Goal: Information Seeking & Learning: Check status

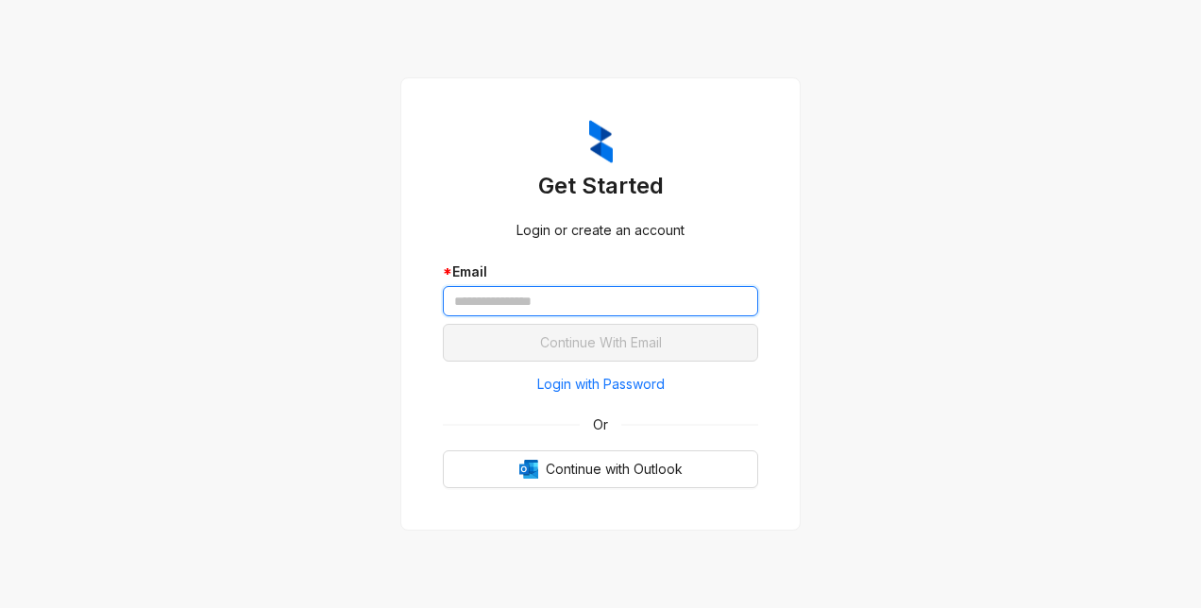
click at [546, 298] on input "text" at bounding box center [600, 301] width 315 height 30
type input "**********"
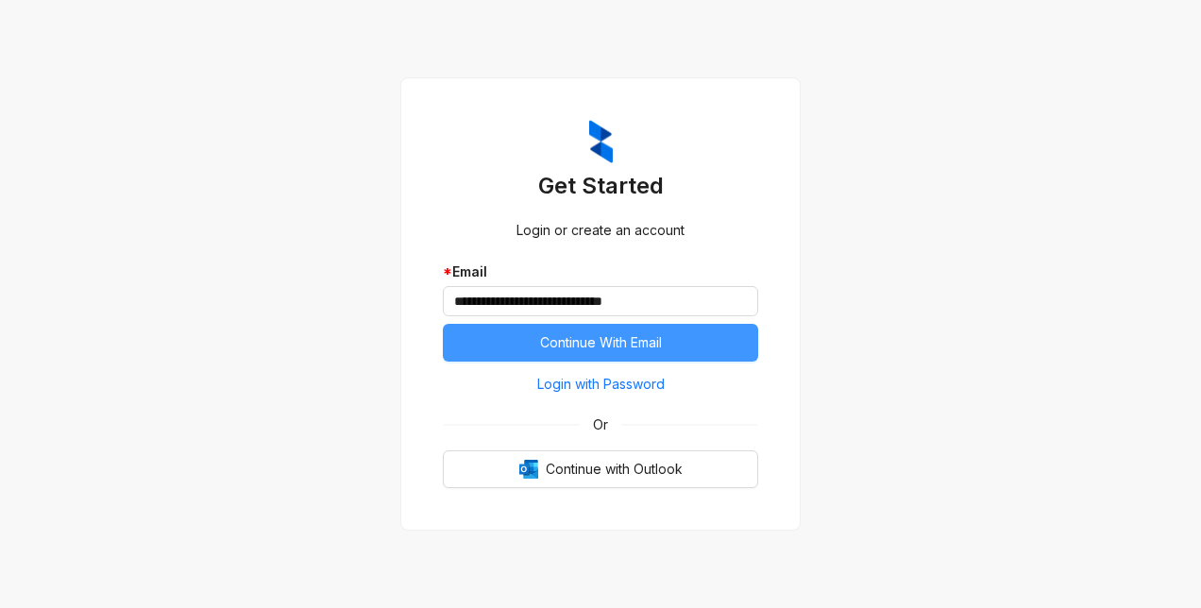
click at [558, 351] on span "Continue With Email" at bounding box center [601, 342] width 122 height 21
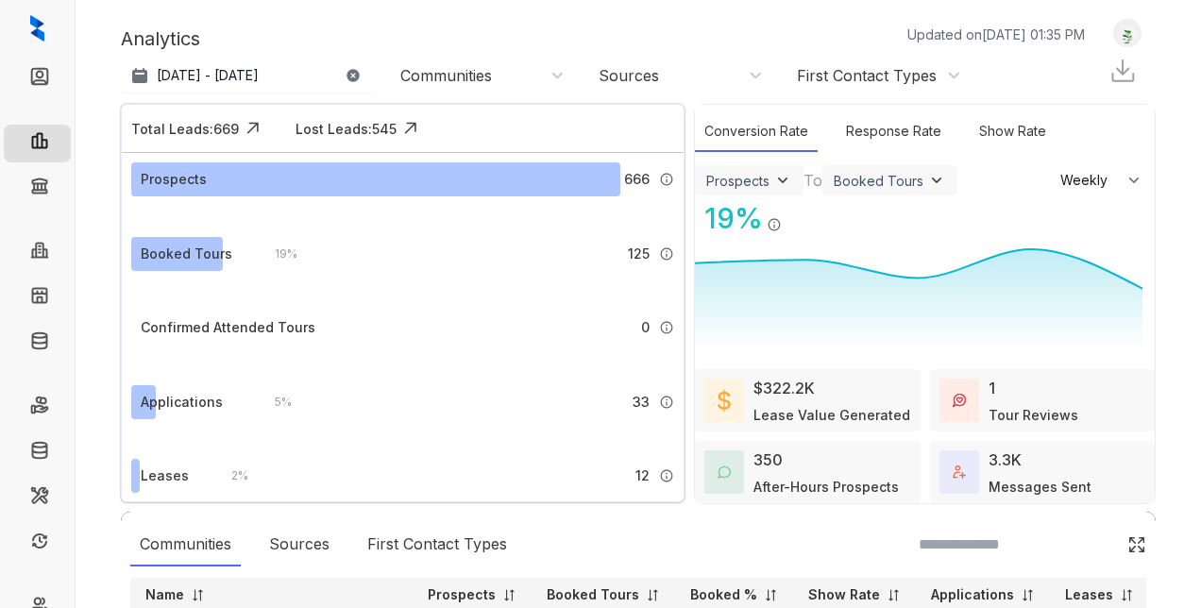
select select "******"
click at [427, 86] on div "Communities" at bounding box center [479, 75] width 189 height 30
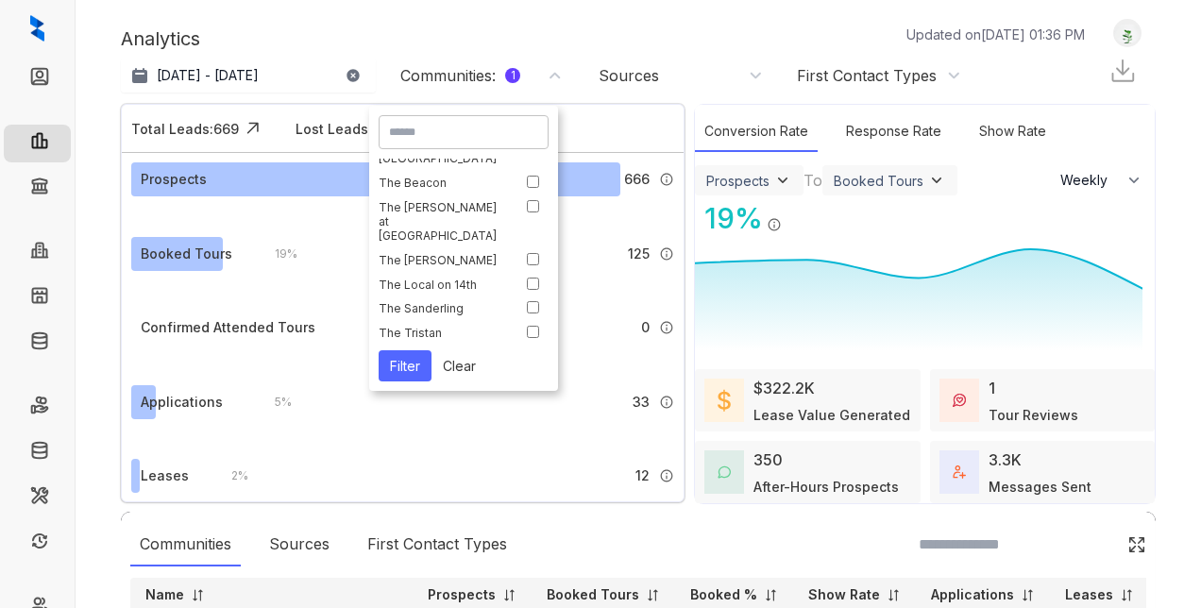
scroll to position [104, 0]
click at [408, 372] on button "Filter" at bounding box center [405, 365] width 53 height 31
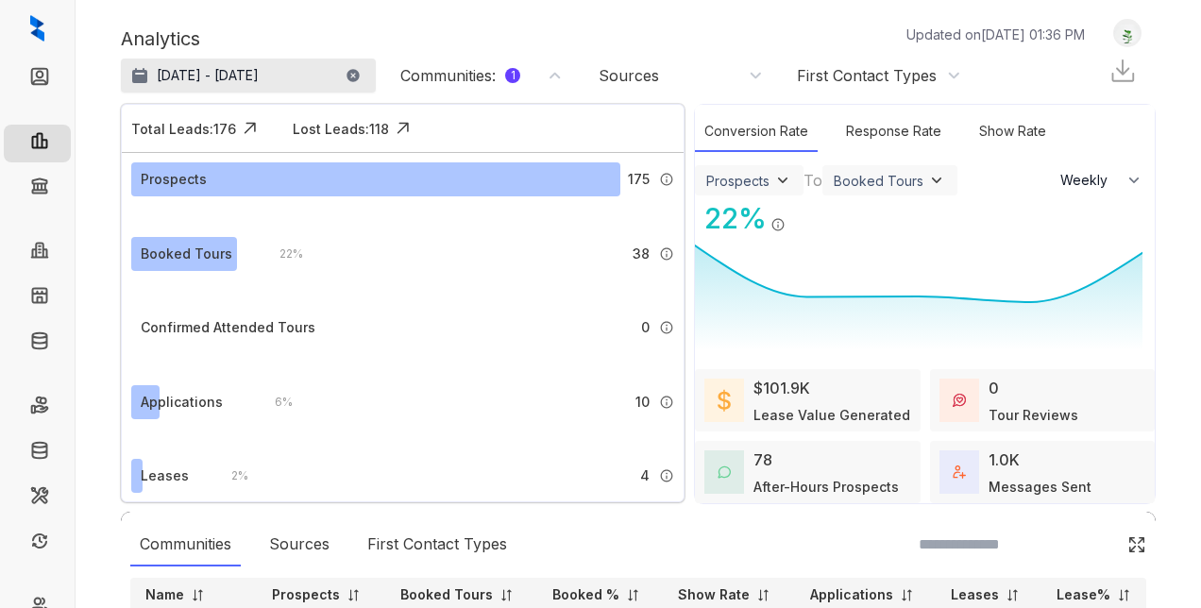
click at [225, 76] on p "Aug 8, 2025 - Sep 7, 2025" at bounding box center [208, 75] width 102 height 19
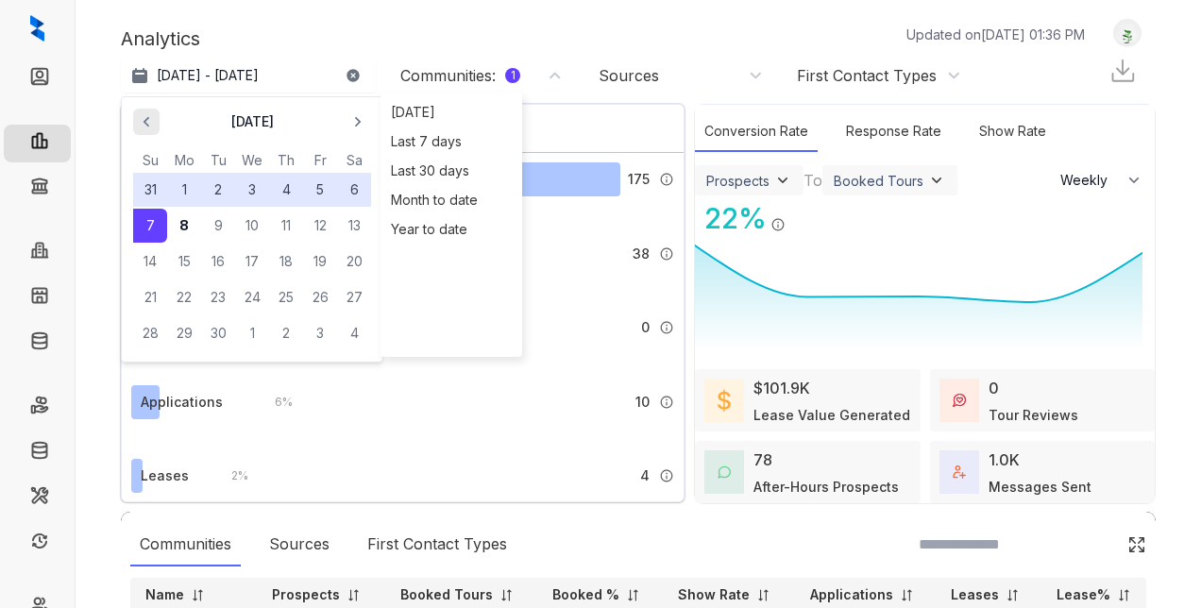
click at [138, 127] on icon "button" at bounding box center [146, 121] width 19 height 19
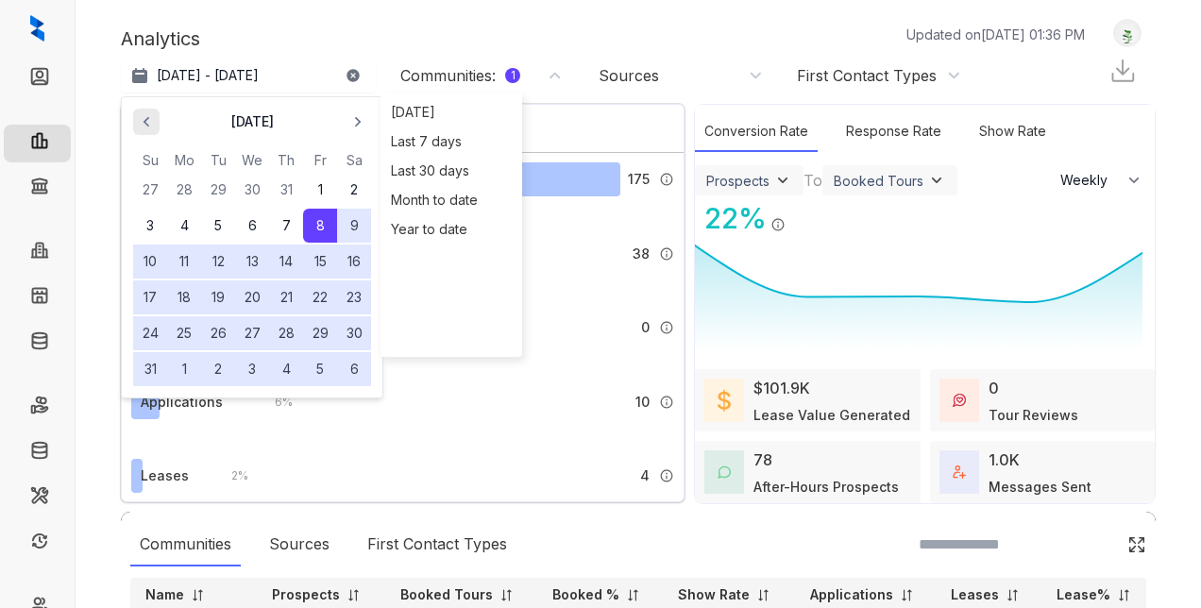
click at [138, 127] on icon "button" at bounding box center [146, 121] width 19 height 19
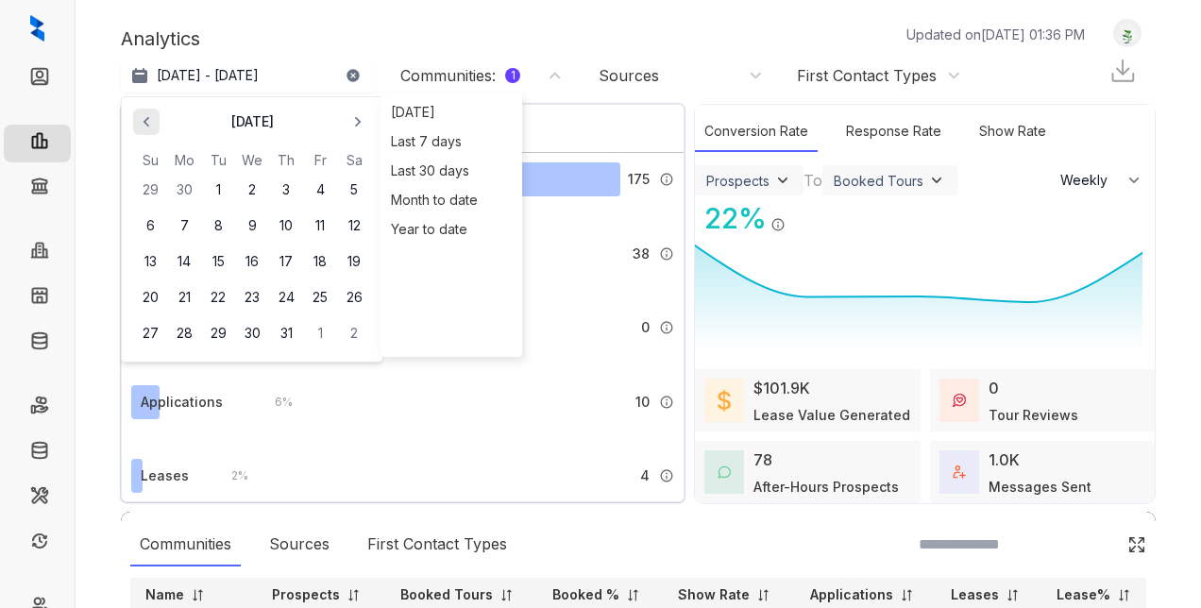
click at [138, 127] on icon "button" at bounding box center [146, 121] width 19 height 19
click at [144, 193] on button "1" at bounding box center [150, 190] width 34 height 34
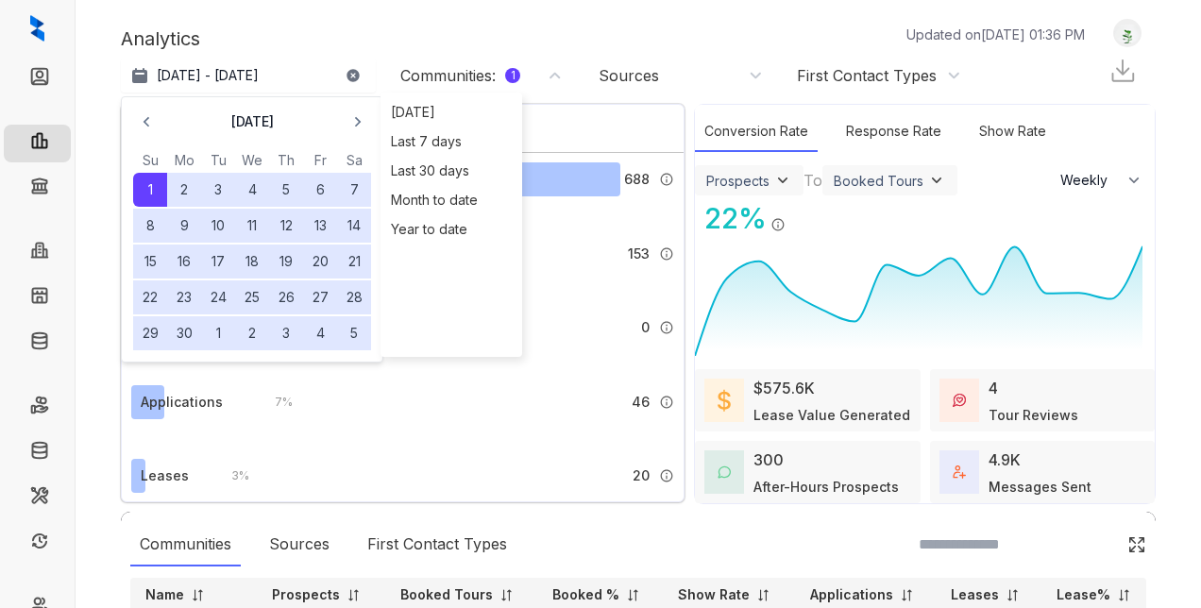
click at [186, 326] on button "30" at bounding box center [184, 333] width 34 height 34
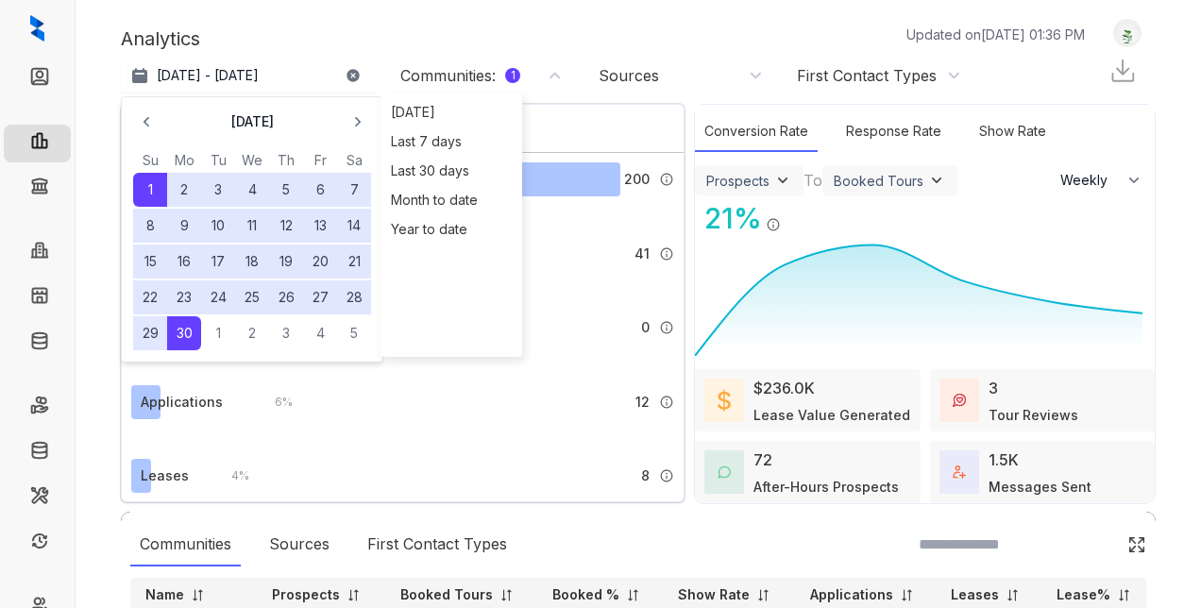
click at [398, 30] on div "Analytics Updated on Sep 08, 2025, 01:36 PM" at bounding box center [612, 39] width 983 height 28
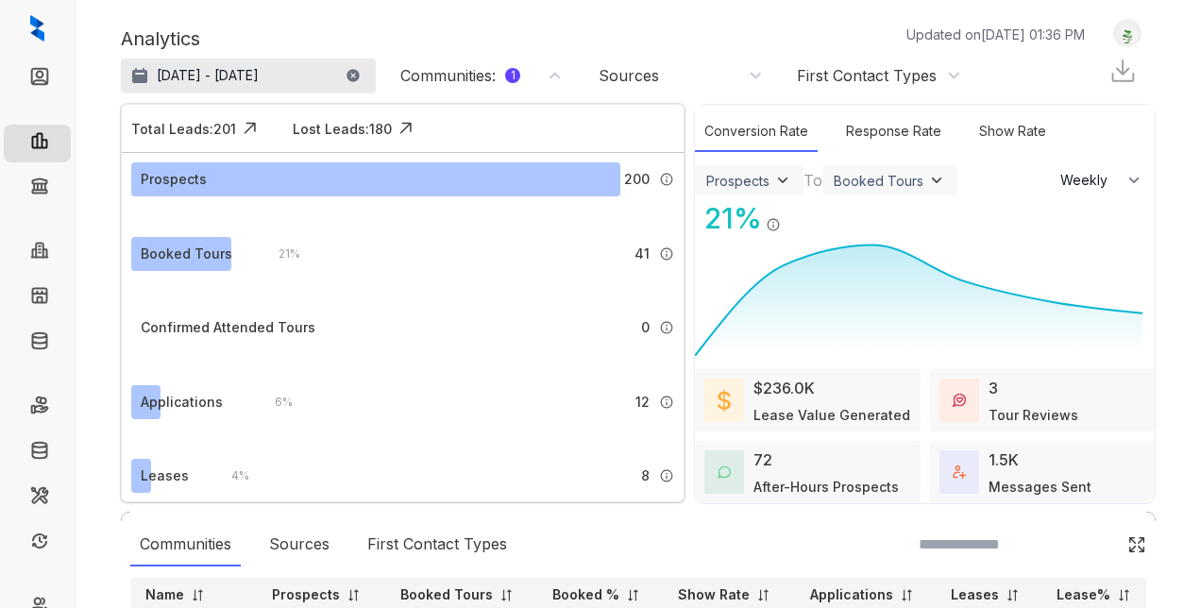
click at [191, 72] on p "Jun 1 - 30, 2025" at bounding box center [208, 75] width 102 height 19
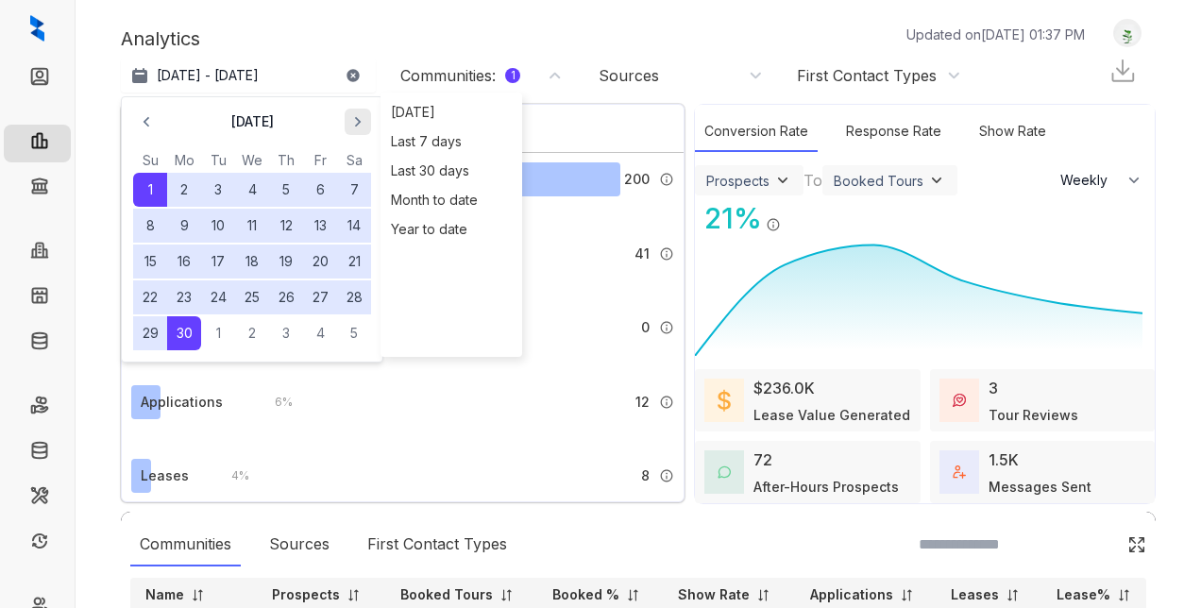
click at [365, 130] on span "button" at bounding box center [358, 122] width 30 height 30
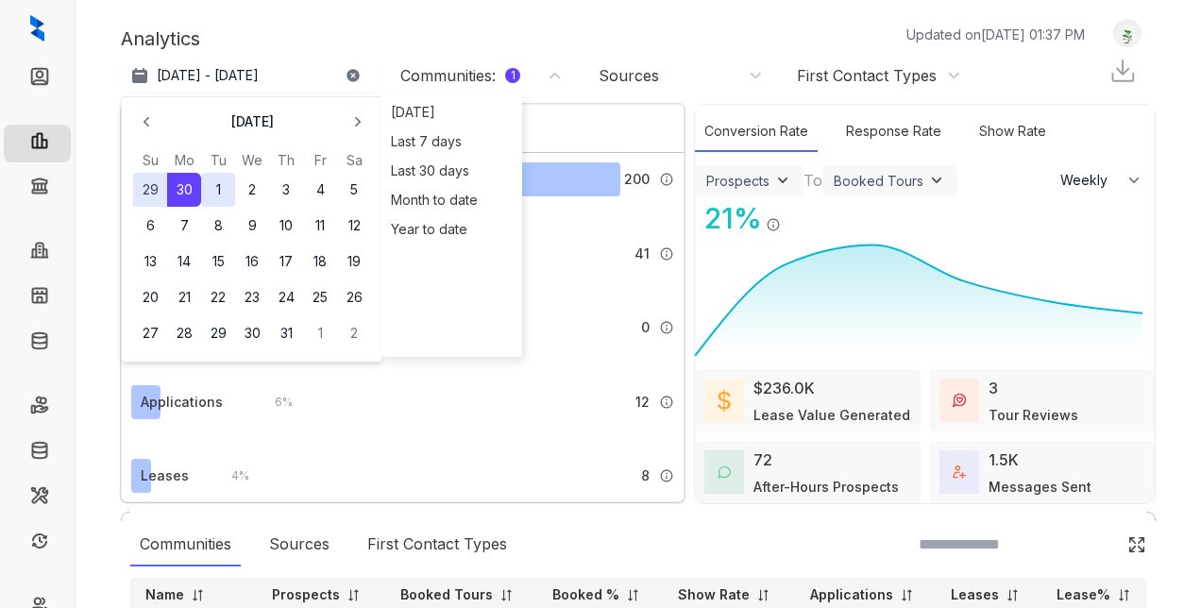
click at [222, 189] on button "1" at bounding box center [218, 190] width 34 height 34
click at [282, 332] on button "31" at bounding box center [286, 333] width 34 height 34
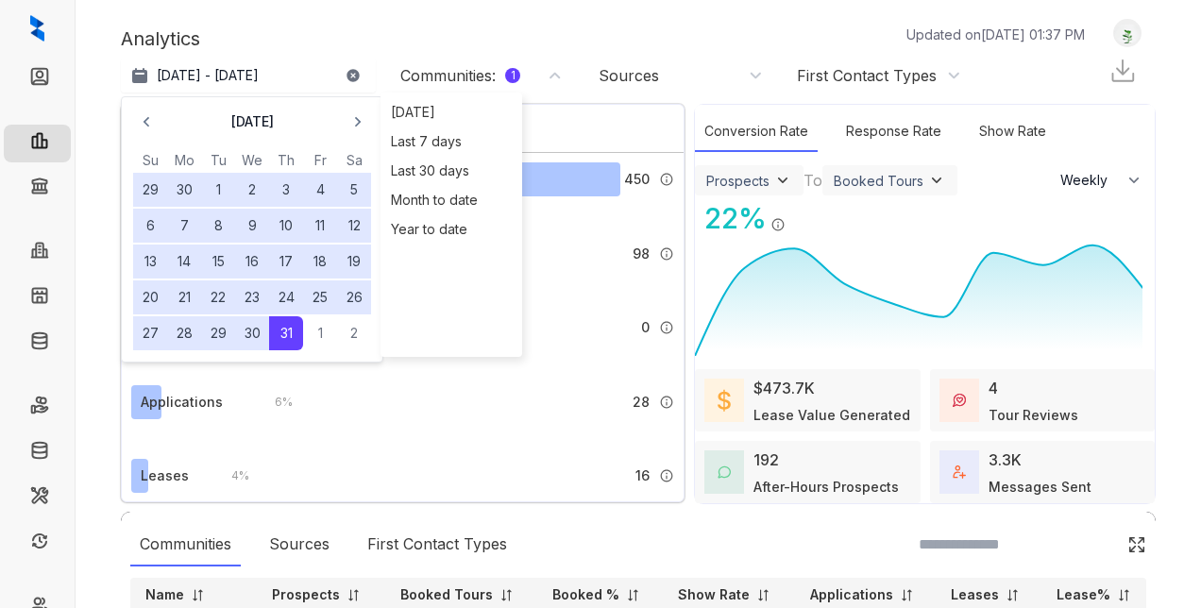
click at [413, 28] on div "Analytics Updated on Sep 08, 2025, 01:37 PM" at bounding box center [612, 39] width 983 height 28
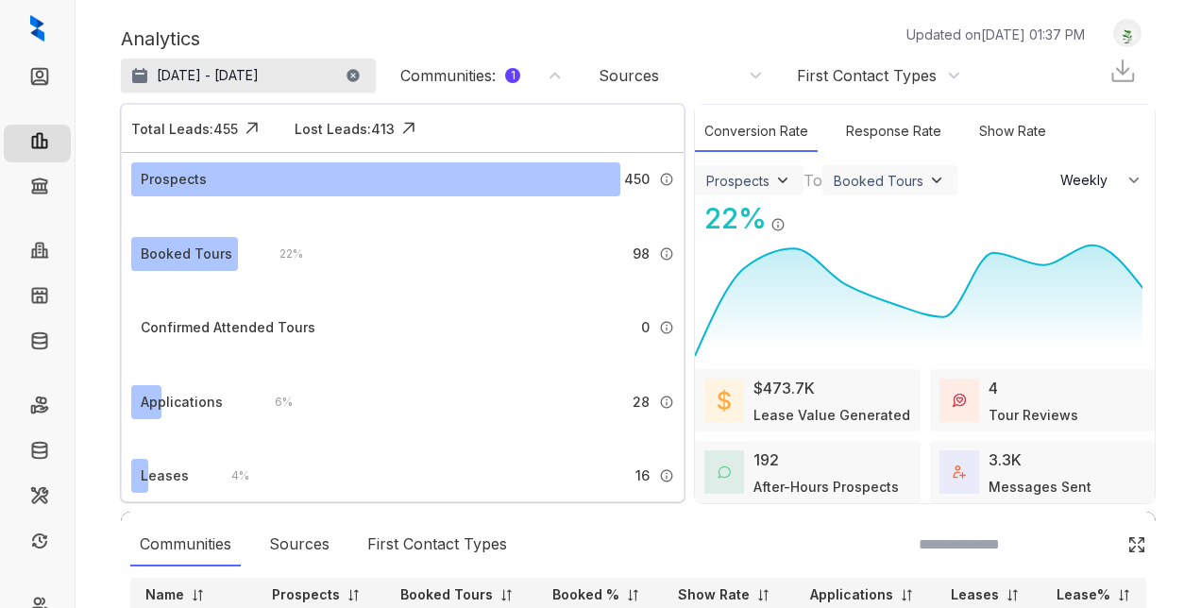
click at [181, 76] on p "Jun 1, 2025 - Jul 31, 2025" at bounding box center [208, 75] width 102 height 19
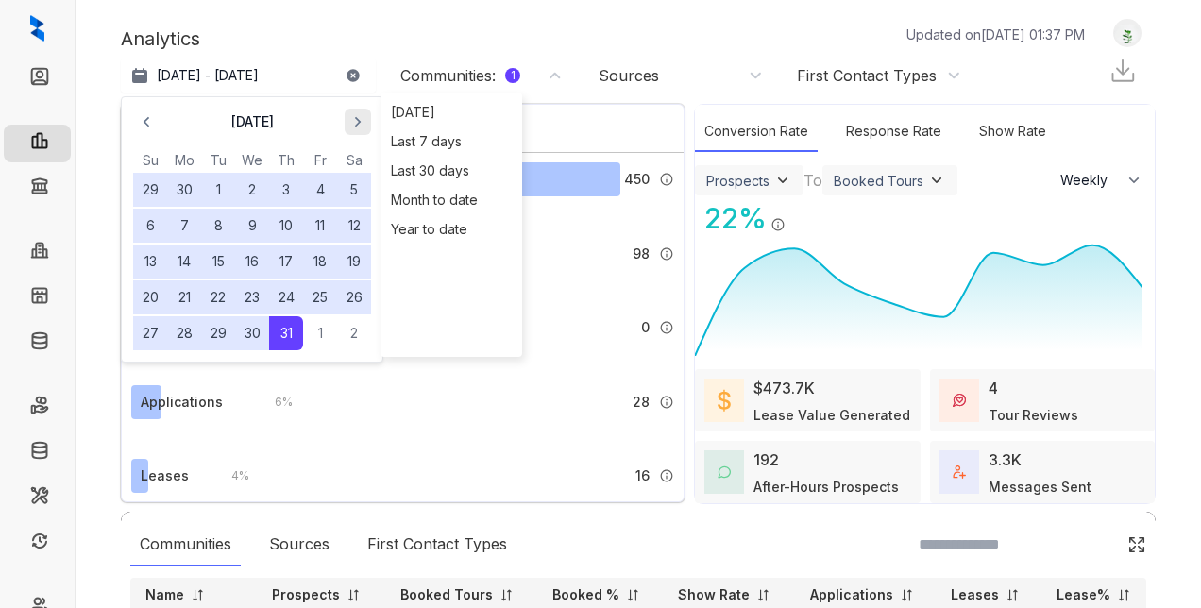
click at [352, 117] on icon "button" at bounding box center [357, 121] width 19 height 19
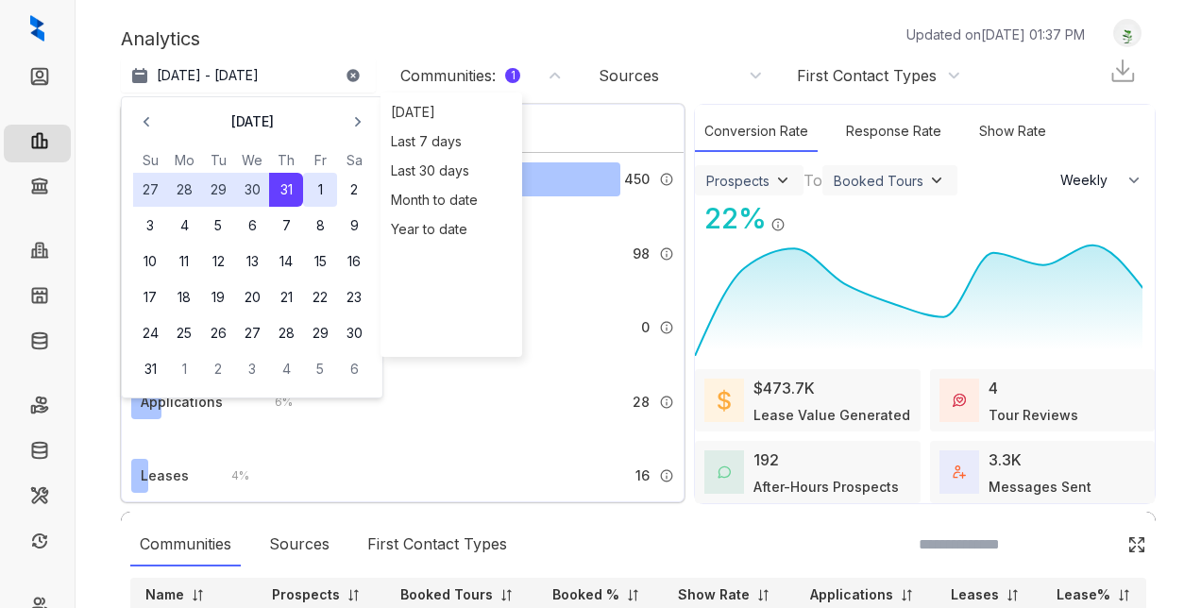
click at [317, 190] on button "1" at bounding box center [320, 190] width 34 height 34
click at [315, 195] on button "1" at bounding box center [320, 190] width 34 height 34
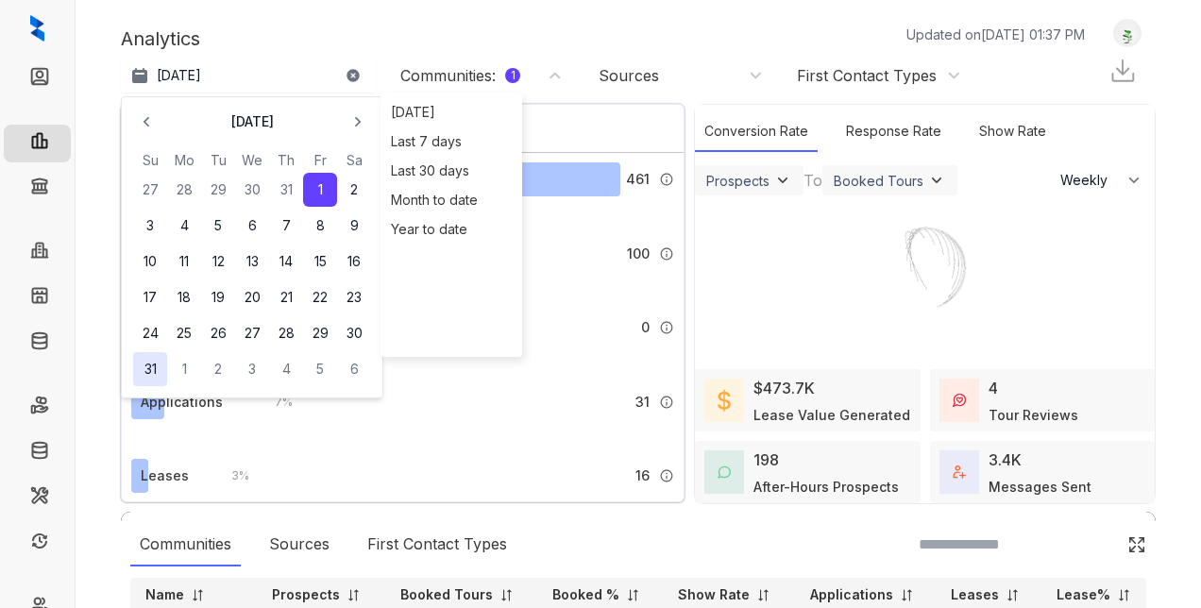
click at [143, 373] on button "31" at bounding box center [150, 369] width 34 height 34
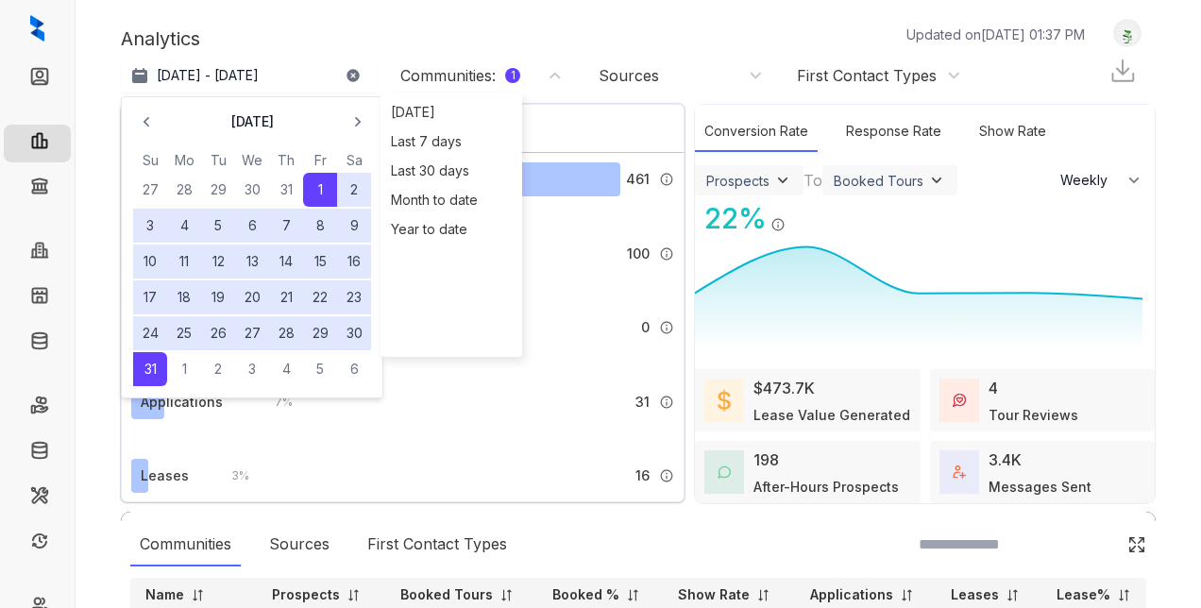
click at [323, 30] on div "Analytics Updated on Sep 08, 2025, 01:37 PM" at bounding box center [612, 39] width 983 height 28
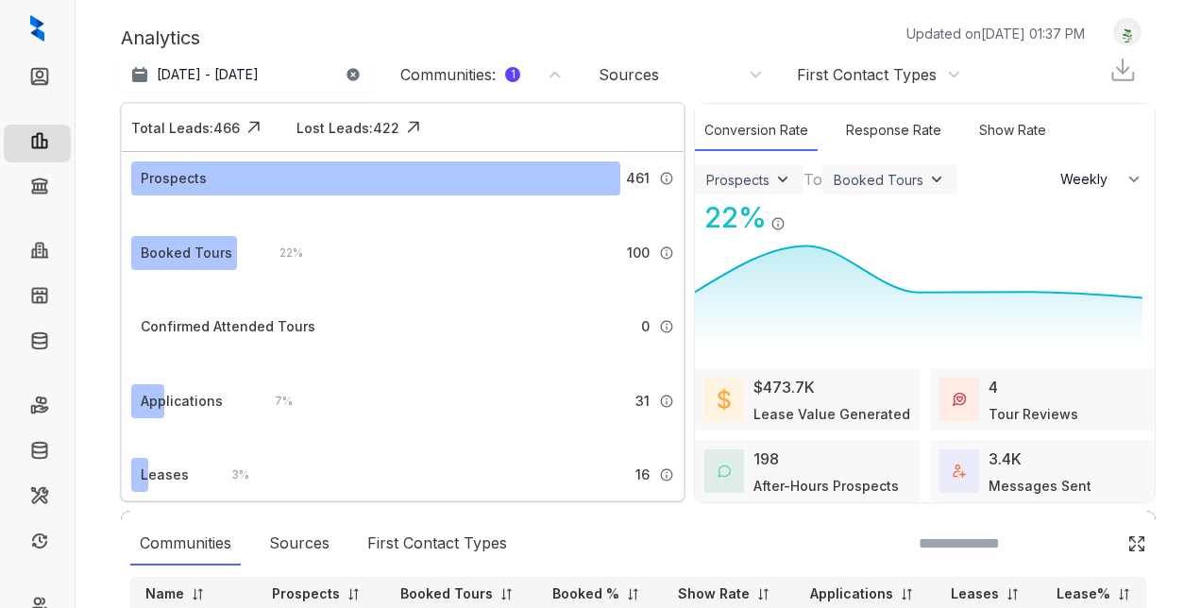
scroll to position [0, 0]
click at [219, 72] on p "Aug 1 - 31, 2025" at bounding box center [208, 75] width 102 height 19
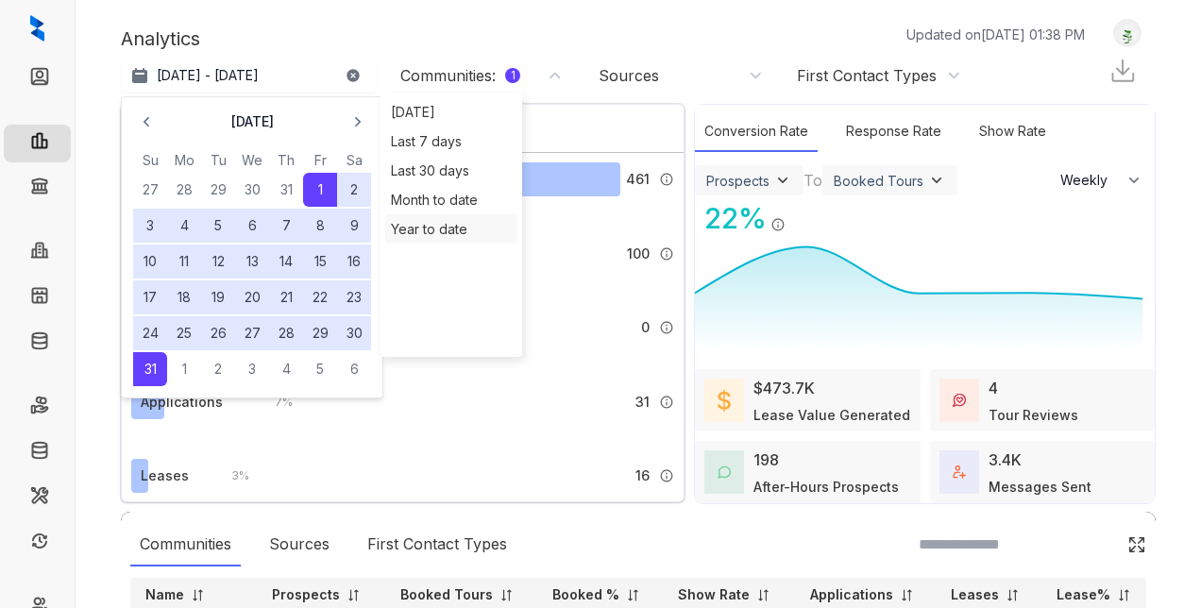
click at [427, 229] on div "Year to date" at bounding box center [451, 228] width 132 height 29
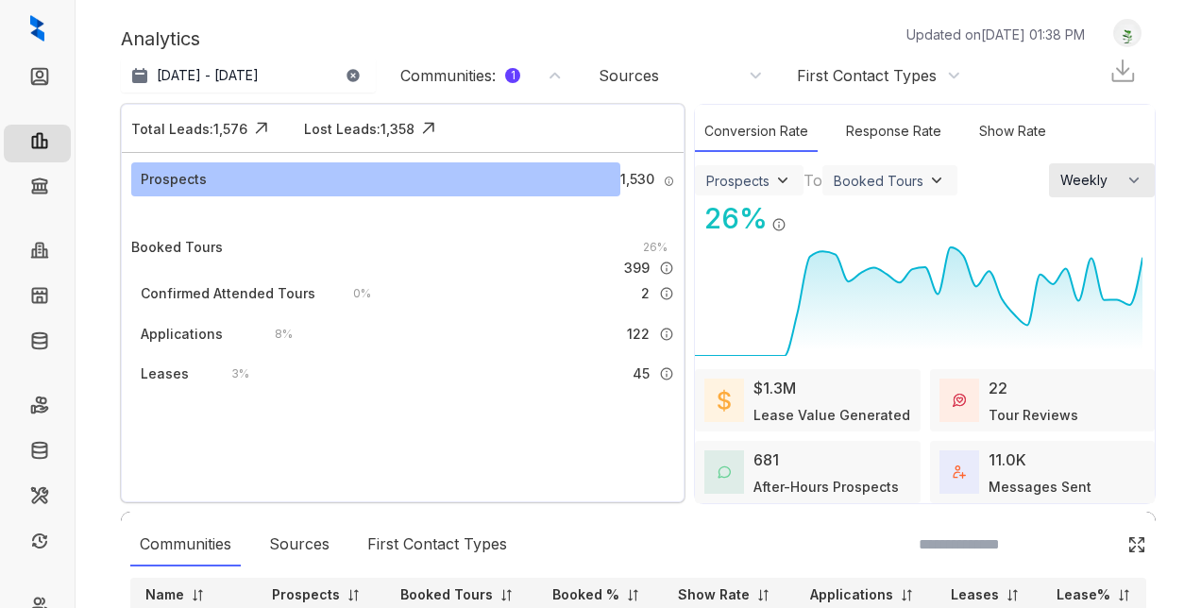
click at [1067, 179] on span "Weekly" at bounding box center [1090, 180] width 58 height 19
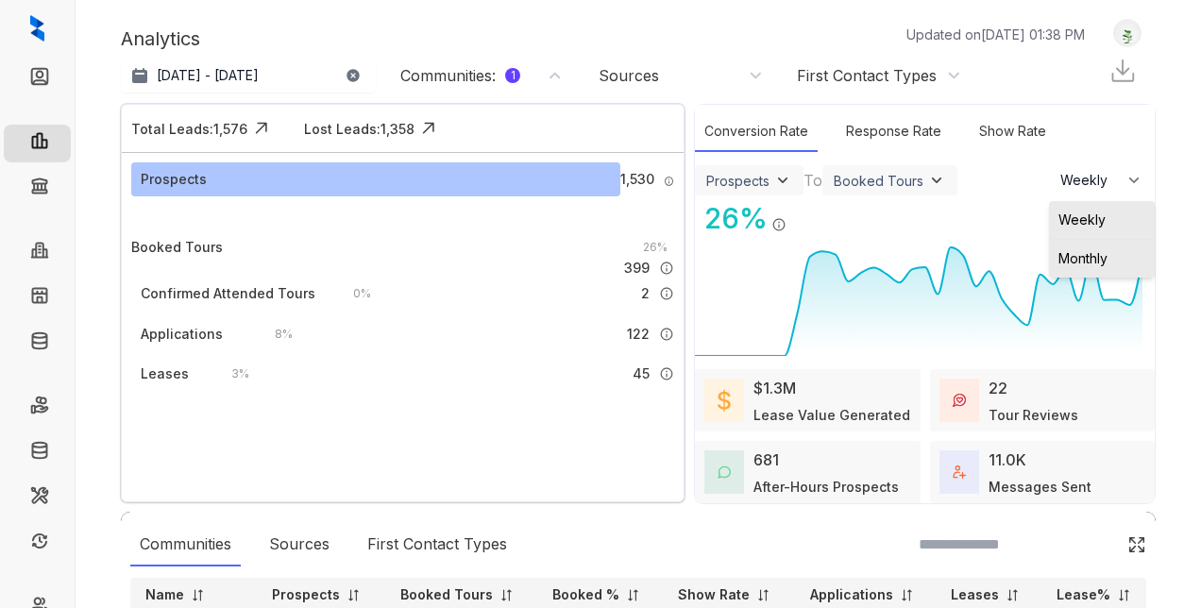
click at [1065, 255] on span "Monthly" at bounding box center [1083, 258] width 49 height 19
